Goal: Task Accomplishment & Management: Manage account settings

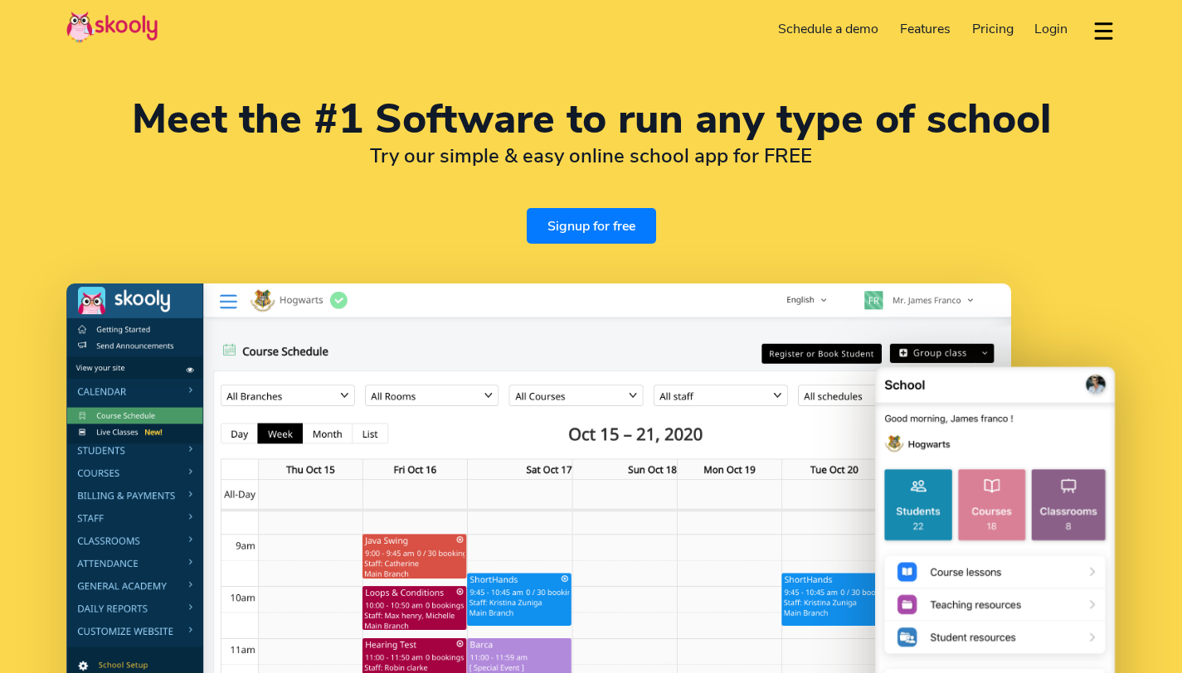
select select "en"
click at [1056, 23] on span "Login" at bounding box center [1050, 29] width 33 height 18
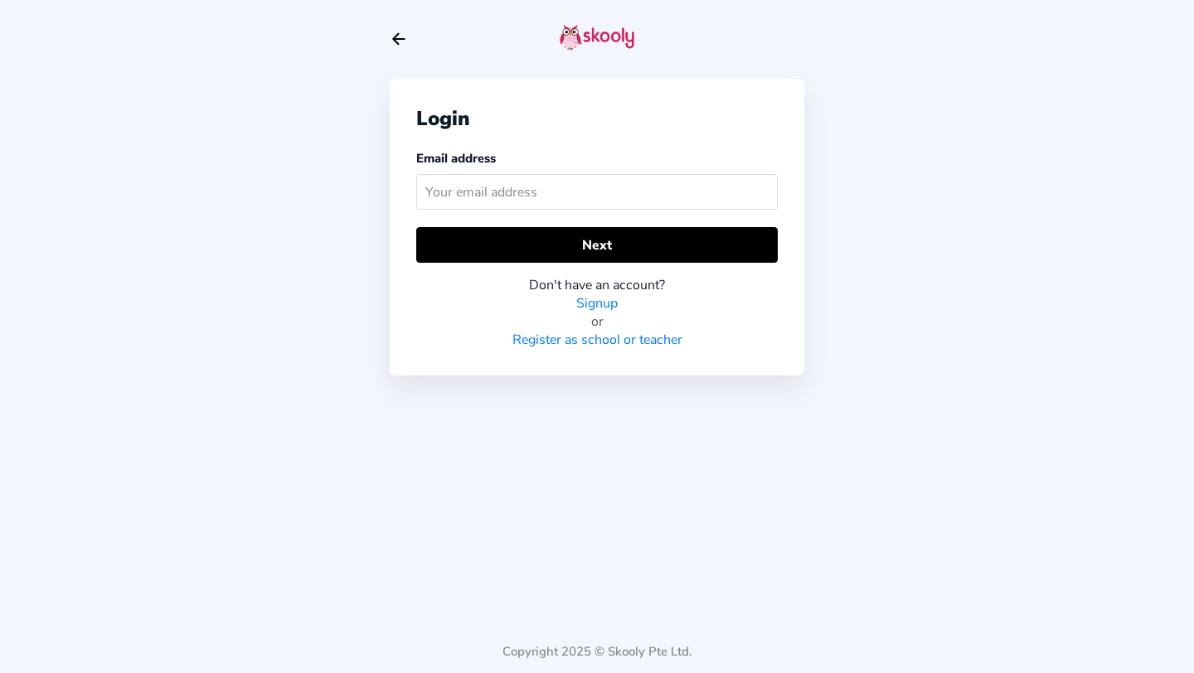
click at [704, 187] on input "text" at bounding box center [597, 192] width 362 height 36
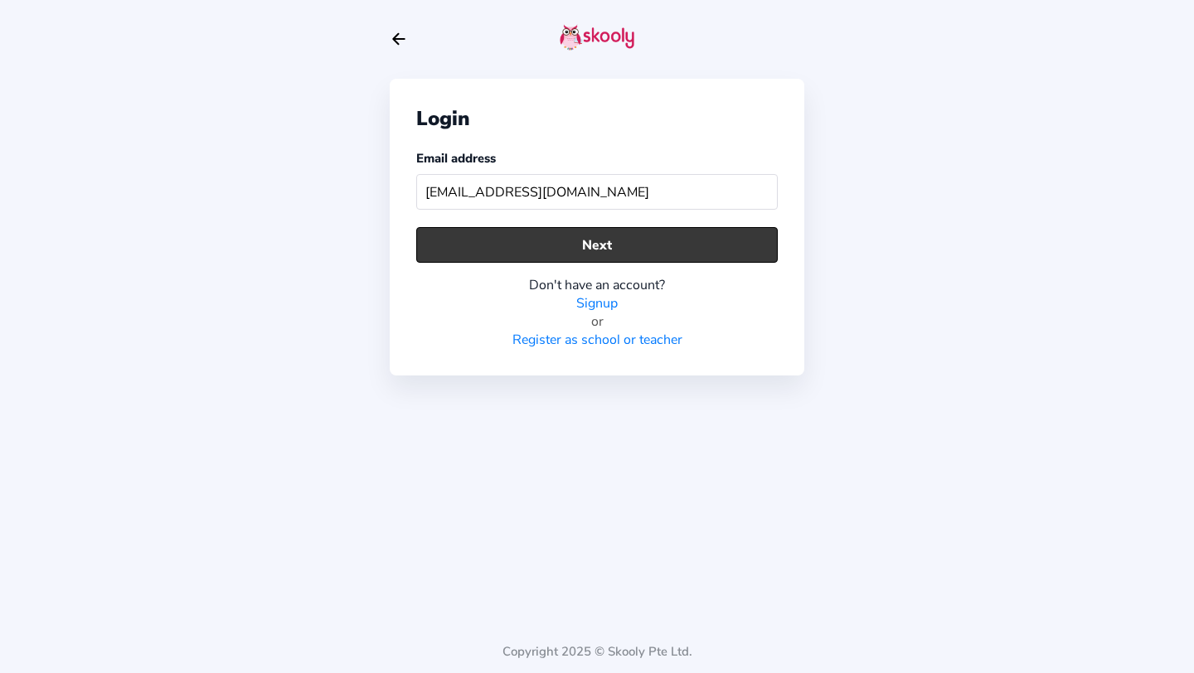
click at [646, 240] on button "Next" at bounding box center [597, 245] width 362 height 36
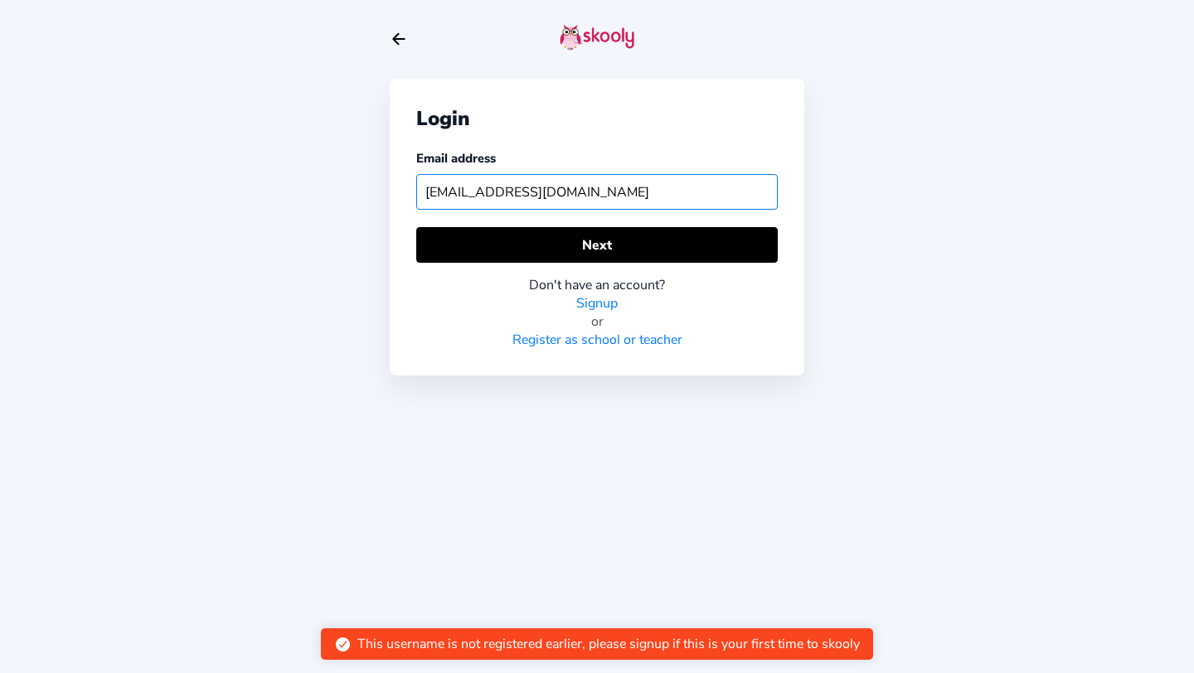
click at [652, 195] on input "[EMAIL_ADDRESS][DOMAIN_NAME]" at bounding box center [597, 192] width 362 height 36
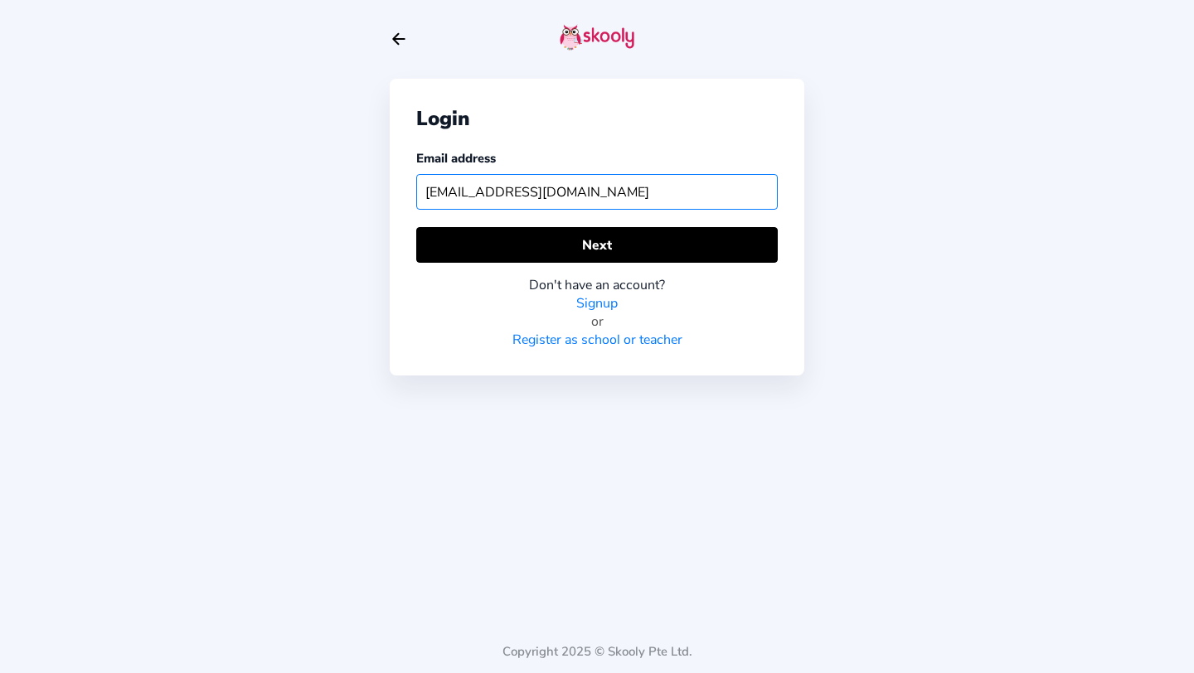
type input "[EMAIL_ADDRESS][DOMAIN_NAME]"
